Goal: Task Accomplishment & Management: Manage account settings

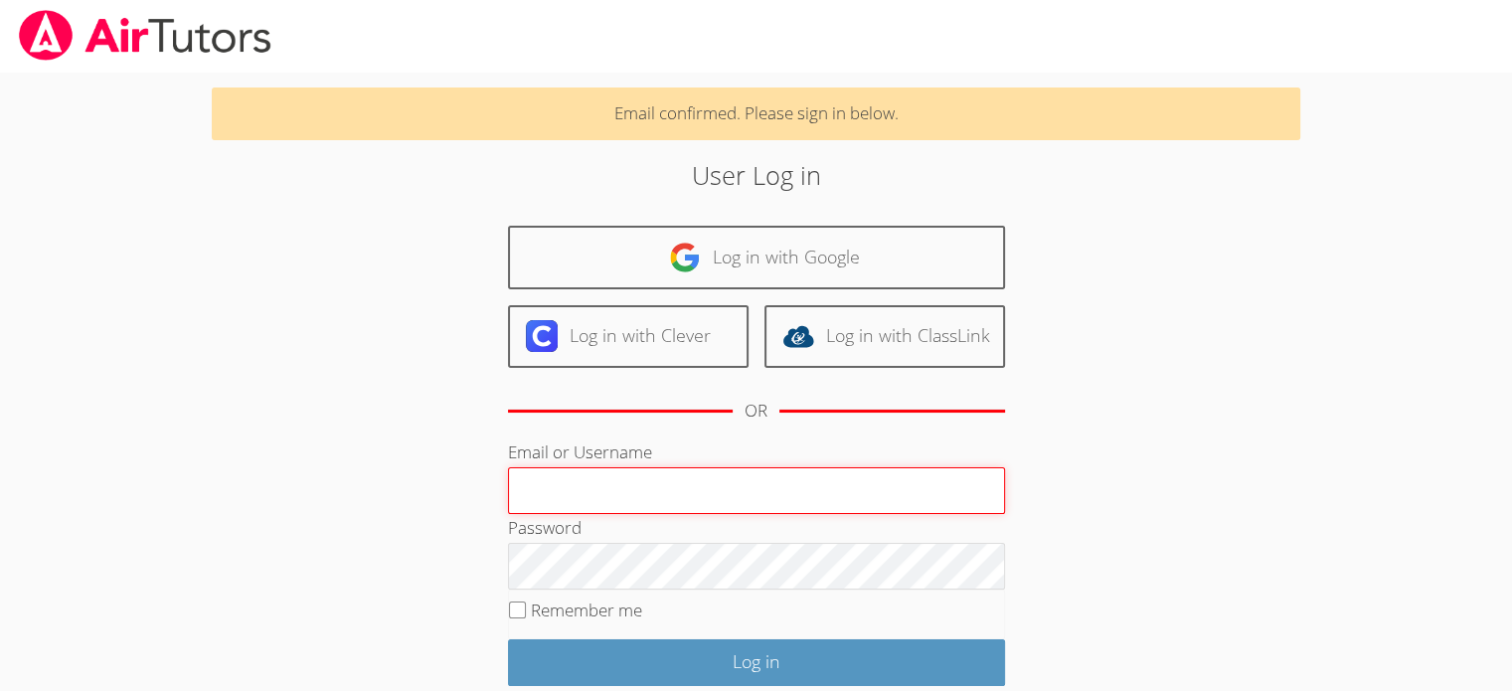
click at [614, 479] on input "Email or Username" at bounding box center [756, 491] width 497 height 48
click at [566, 481] on input "Email or Username" at bounding box center [756, 491] width 497 height 48
paste input "[EMAIL_ADDRESS][DOMAIN_NAME]"
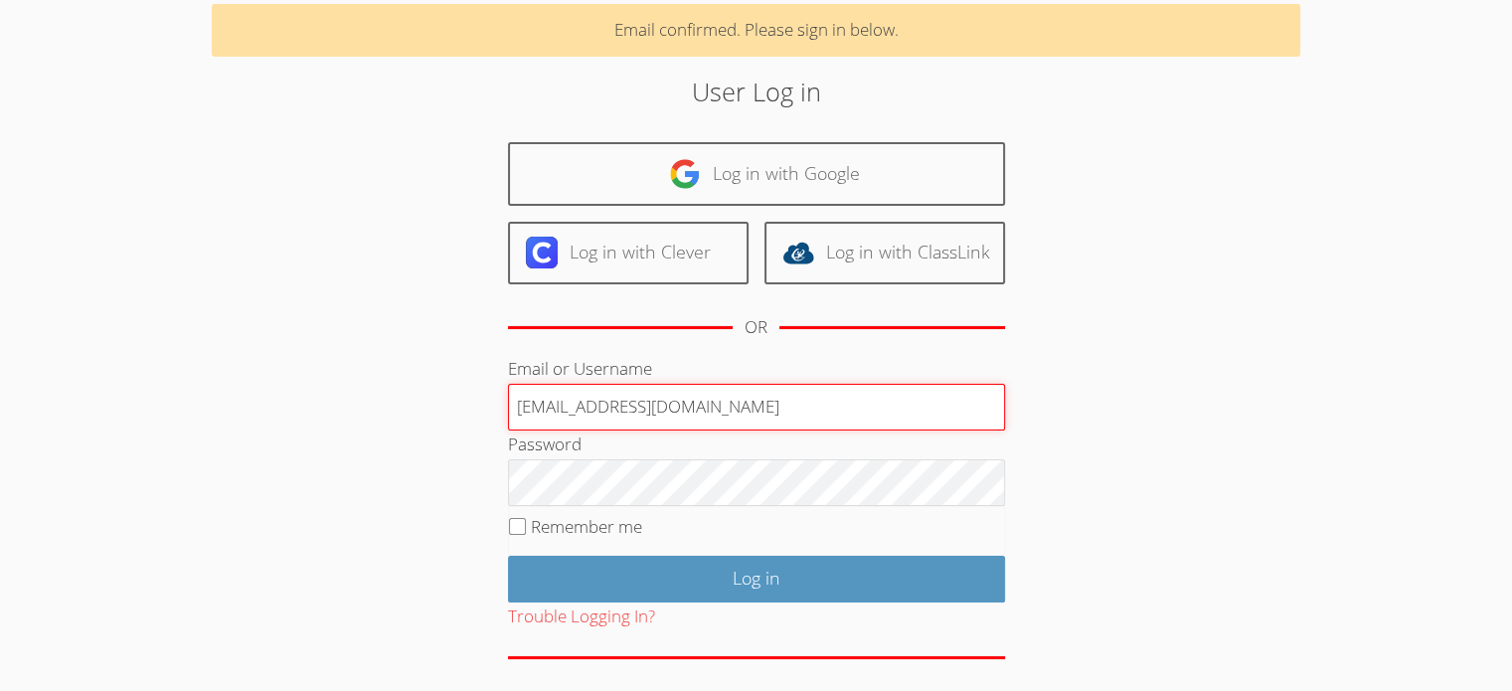
scroll to position [102, 0]
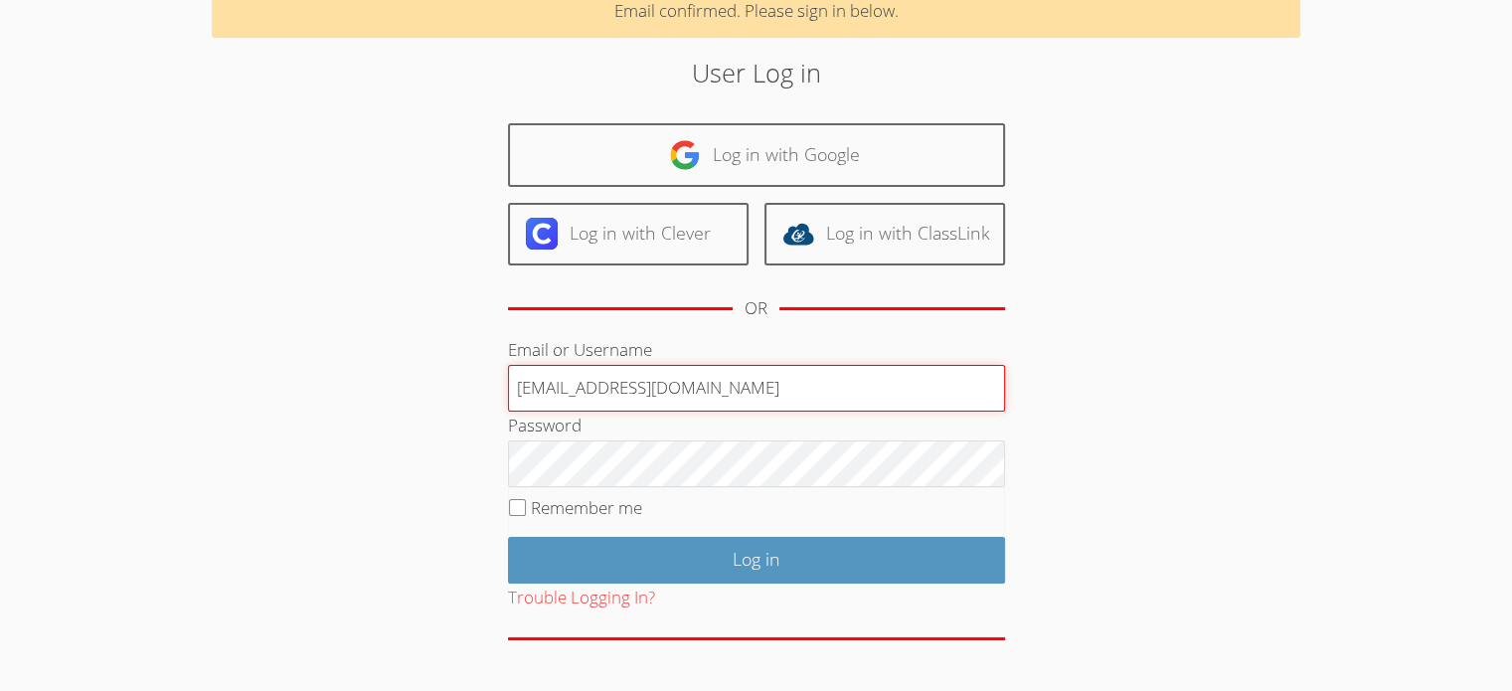
type input "[EMAIL_ADDRESS][DOMAIN_NAME]"
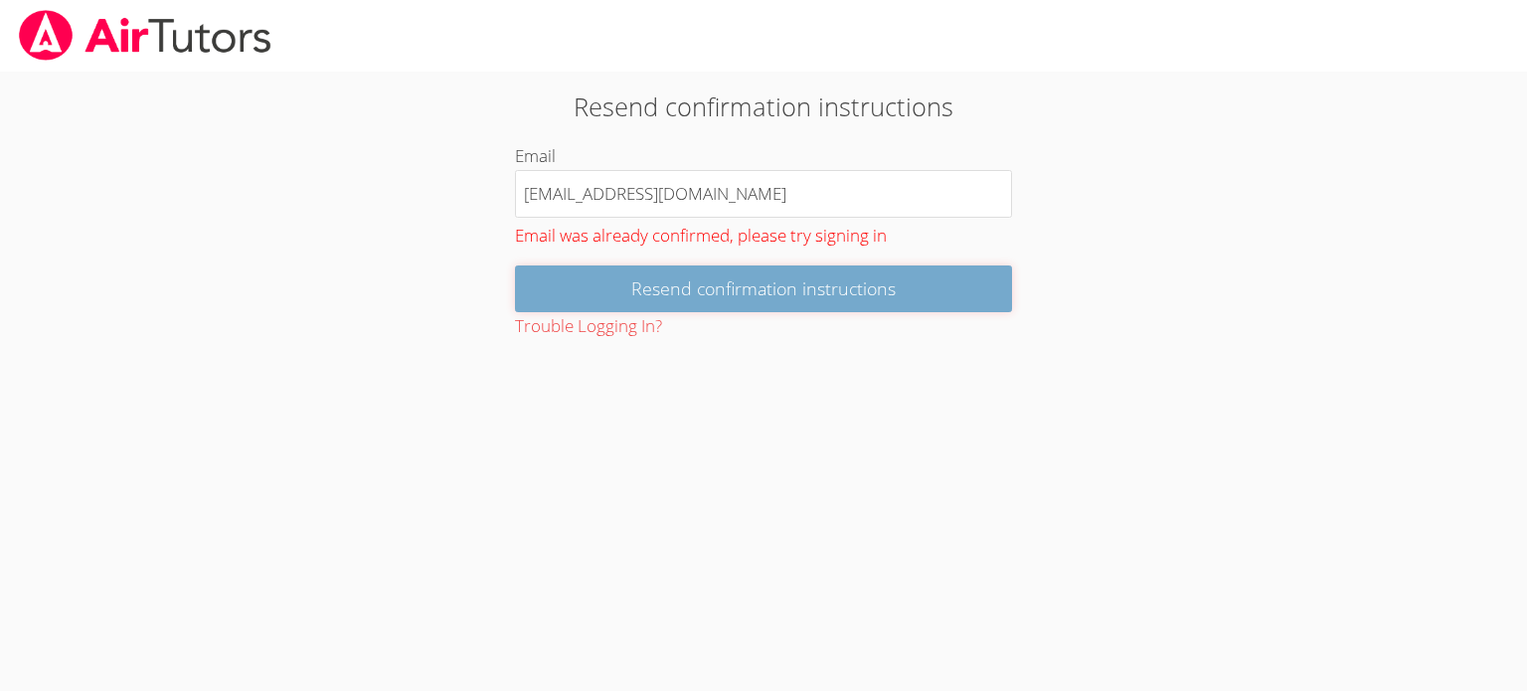
click at [778, 286] on input "Resend confirmation instructions" at bounding box center [763, 288] width 497 height 47
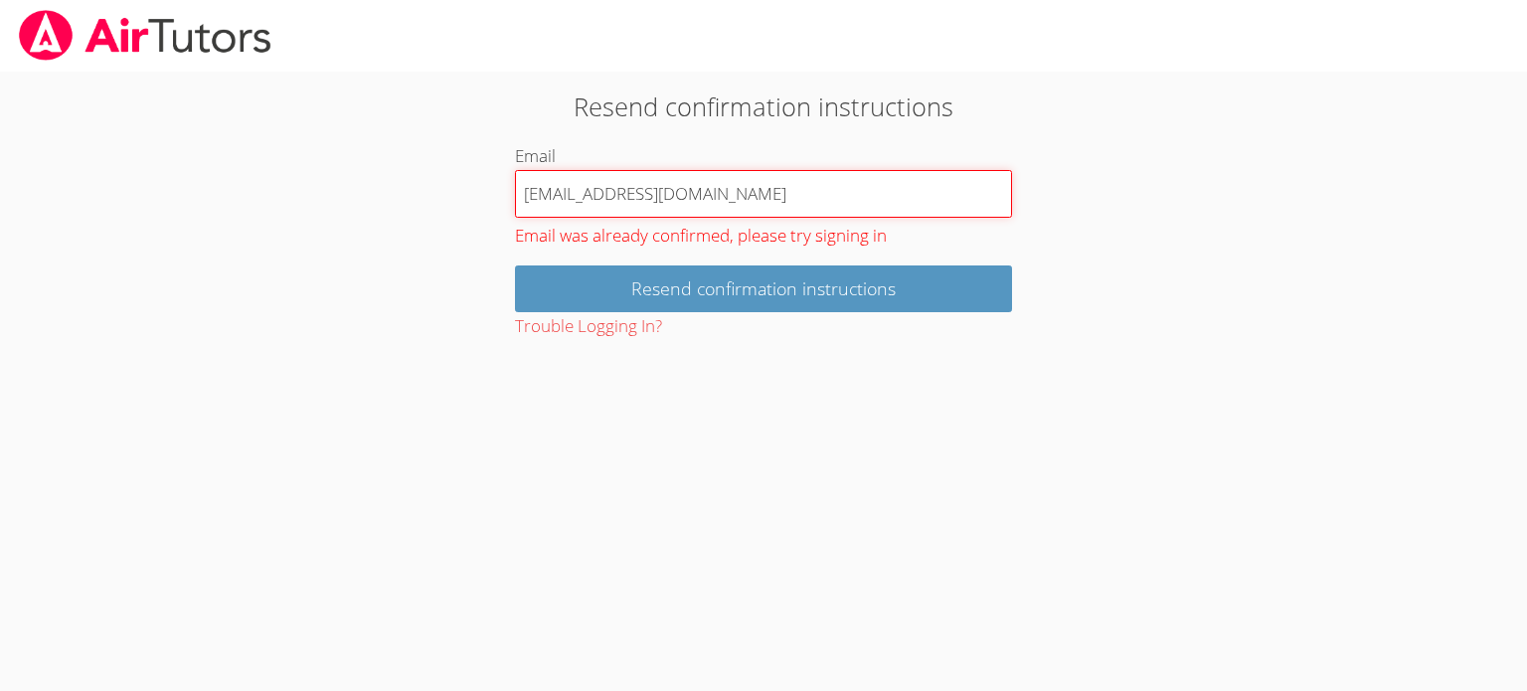
drag, startPoint x: 790, startPoint y: 194, endPoint x: 443, endPoint y: 197, distance: 347.0
click at [443, 197] on div "Resend confirmation instructions Email [EMAIL_ADDRESS][DOMAIN_NAME] Email was a…" at bounding box center [763, 214] width 824 height 254
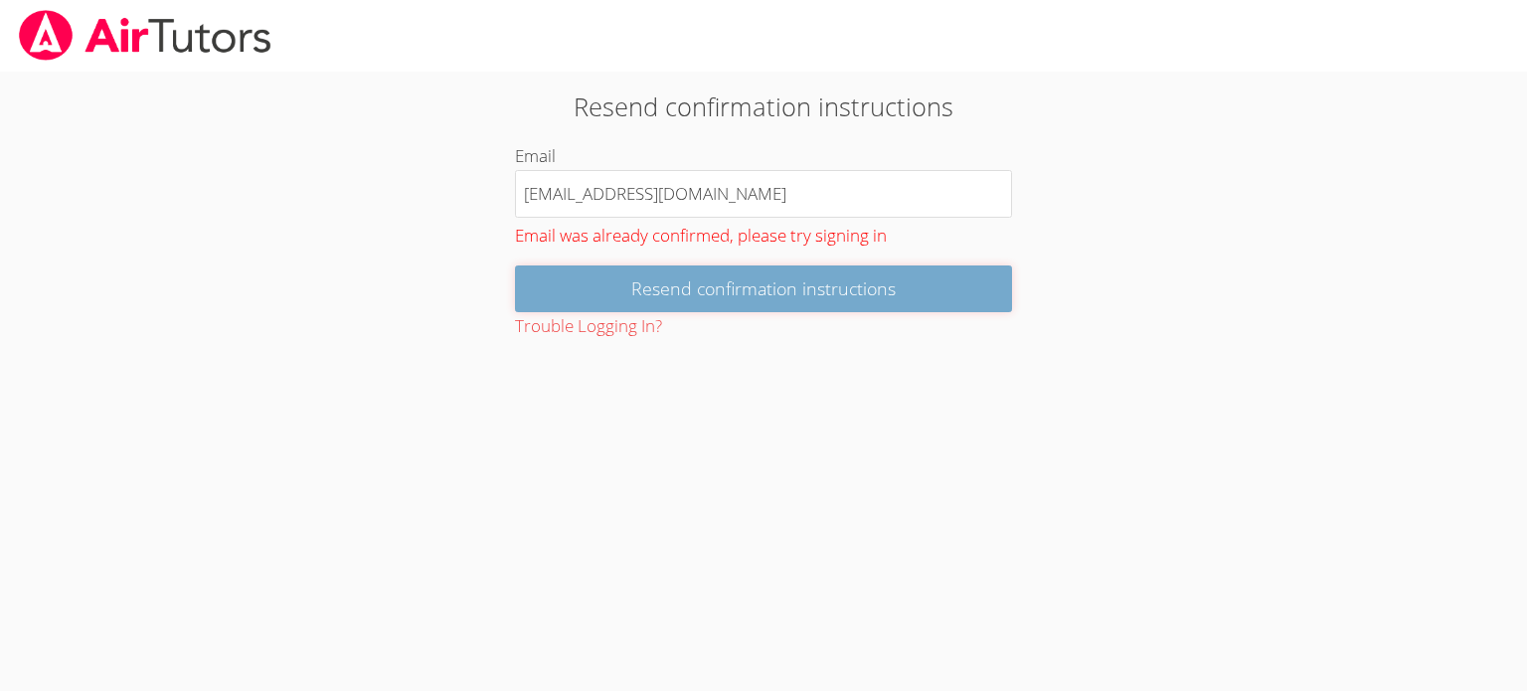
click at [768, 295] on input "Resend confirmation instructions" at bounding box center [763, 288] width 497 height 47
